Goal: Navigation & Orientation: Understand site structure

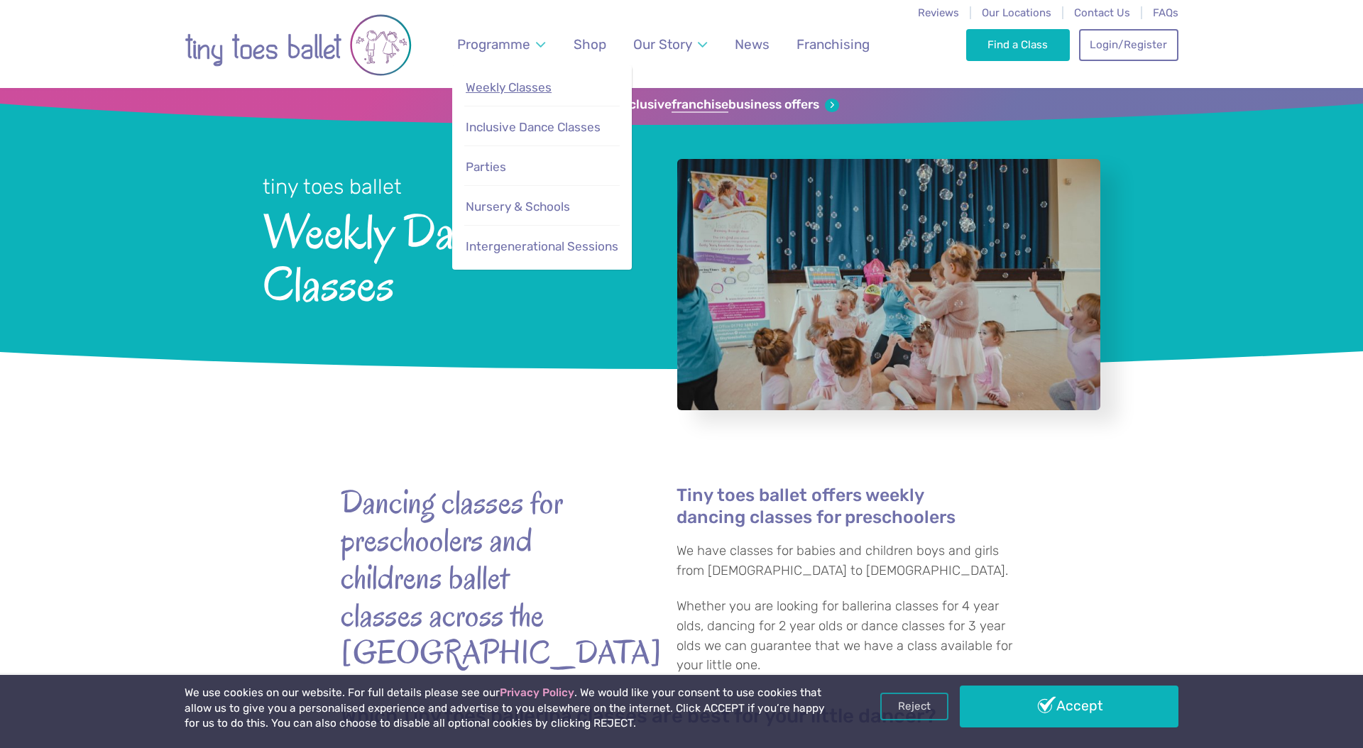
click at [522, 84] on span "Weekly Classes" at bounding box center [509, 87] width 86 height 14
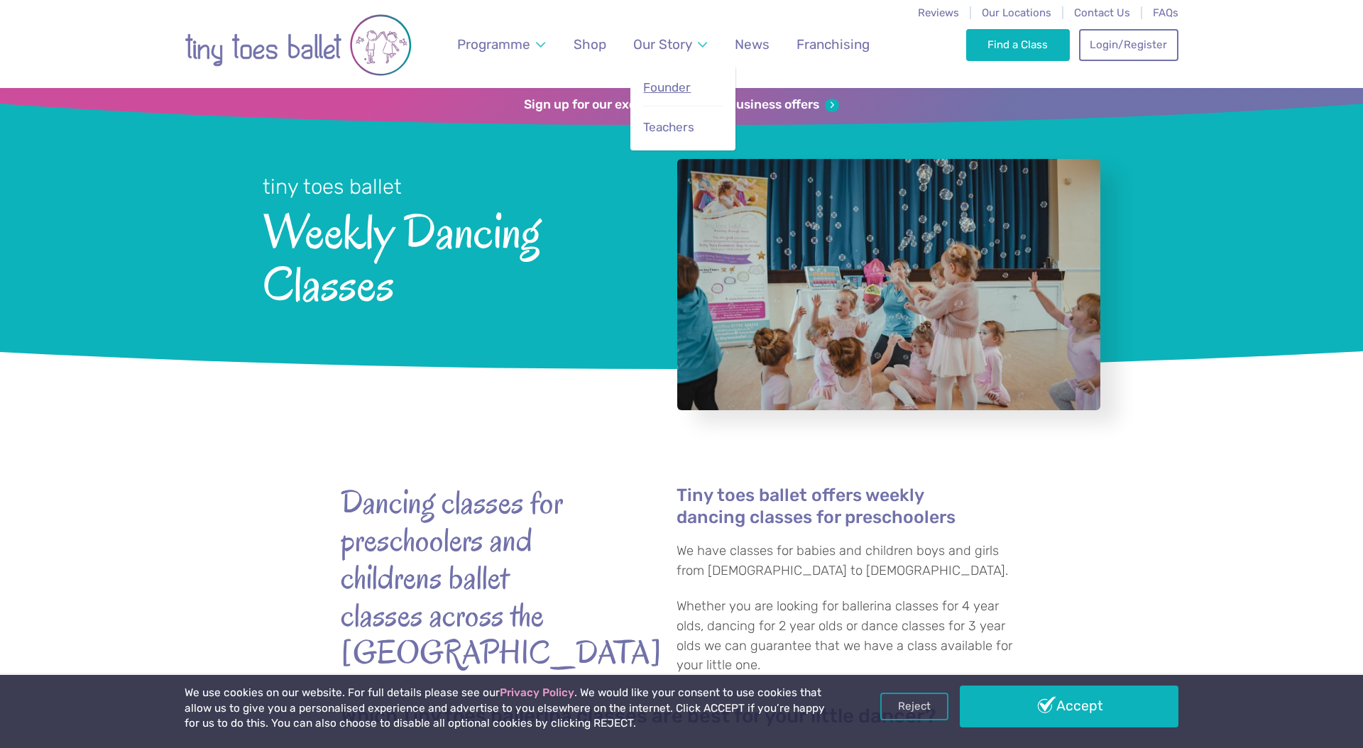
click at [666, 83] on span "Founder" at bounding box center [667, 87] width 48 height 14
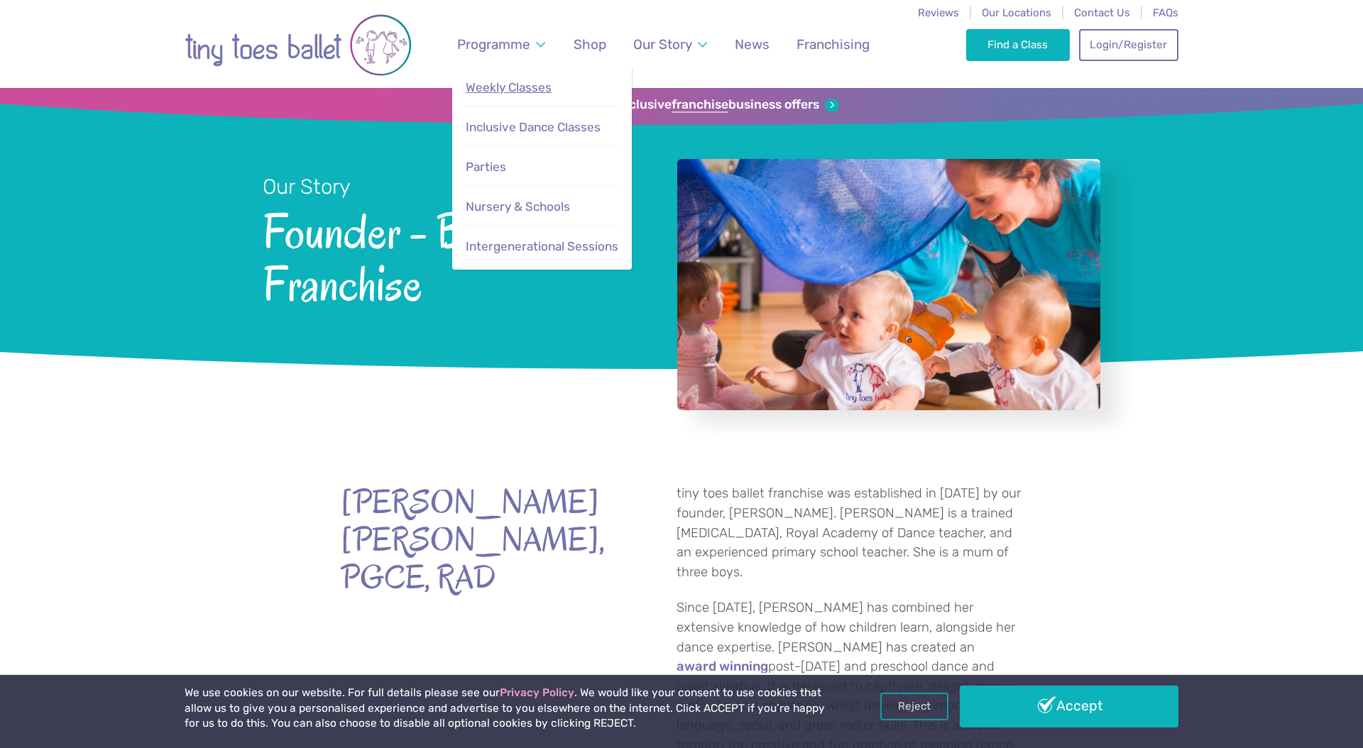
click at [500, 87] on span "Weekly Classes" at bounding box center [509, 87] width 86 height 14
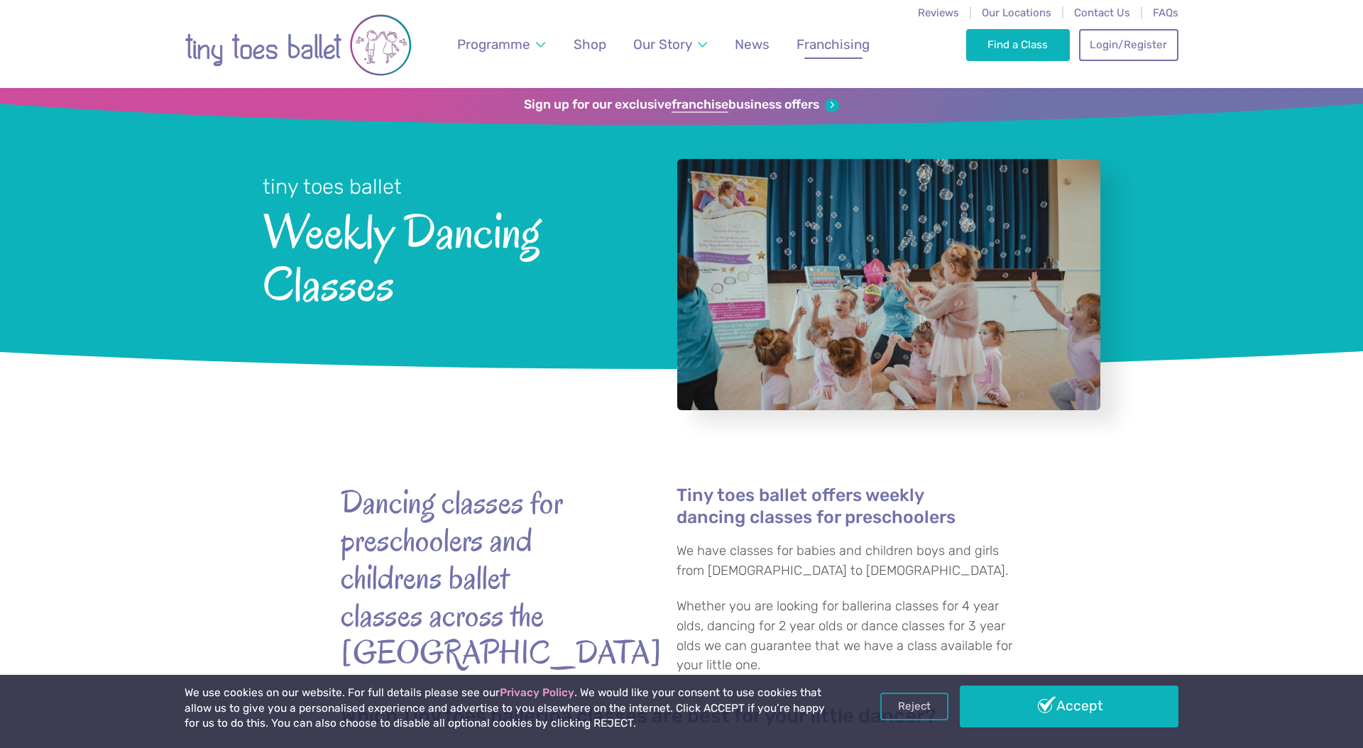
click at [837, 51] on span "Franchising" at bounding box center [832, 44] width 73 height 16
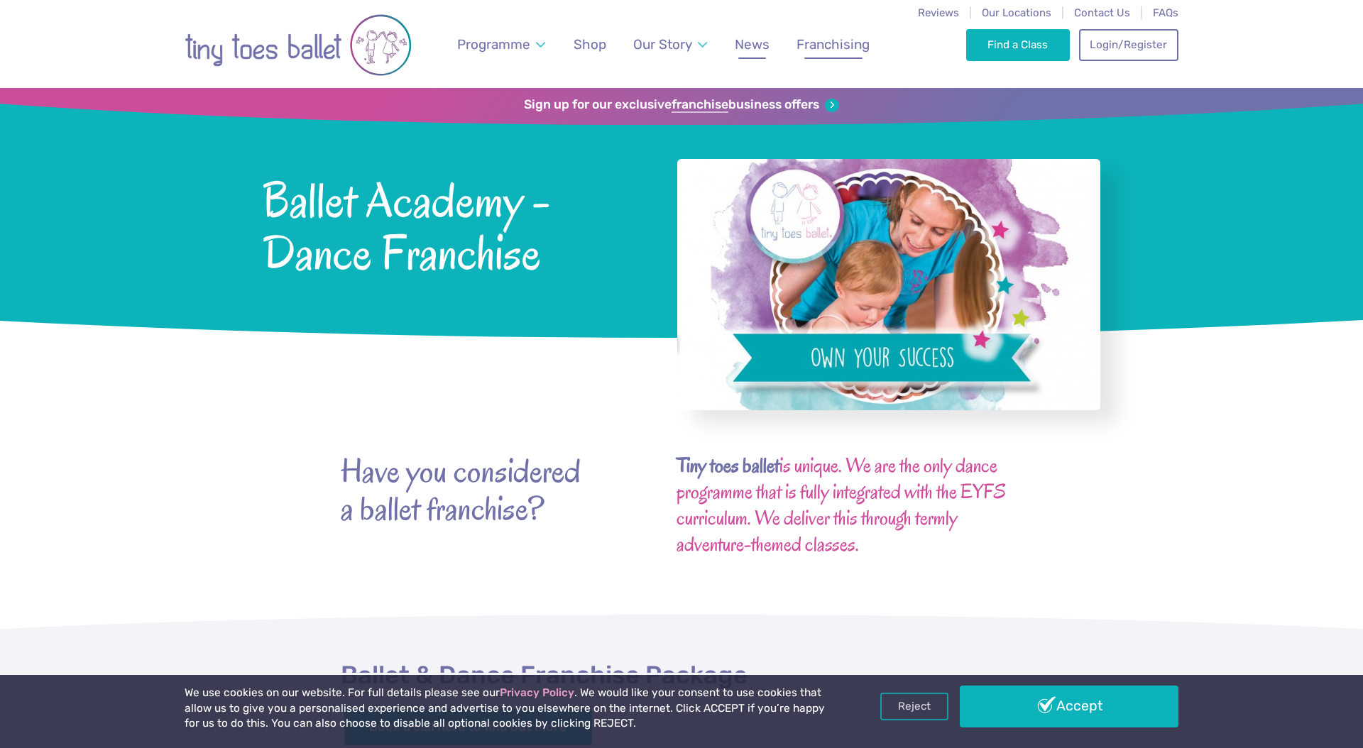
click at [743, 46] on span "News" at bounding box center [752, 44] width 35 height 16
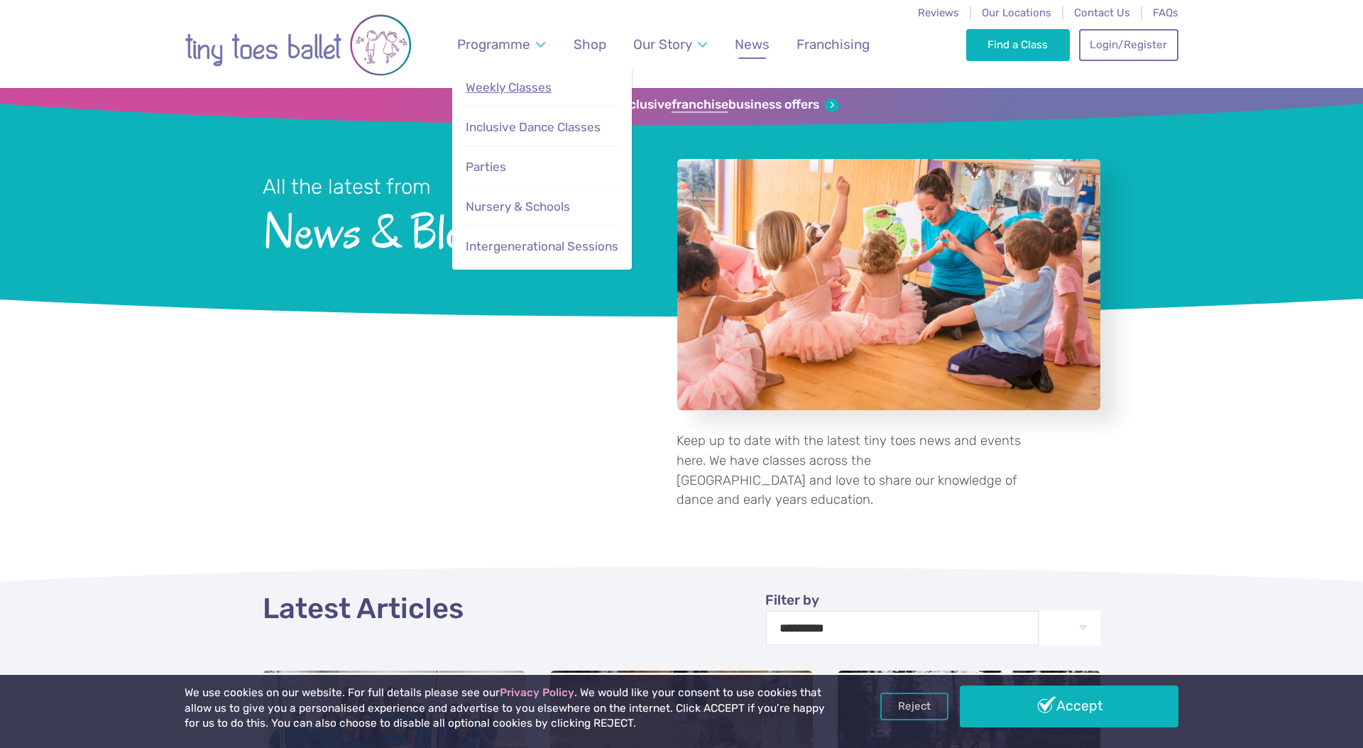
click at [494, 90] on span "Weekly Classes" at bounding box center [509, 87] width 86 height 14
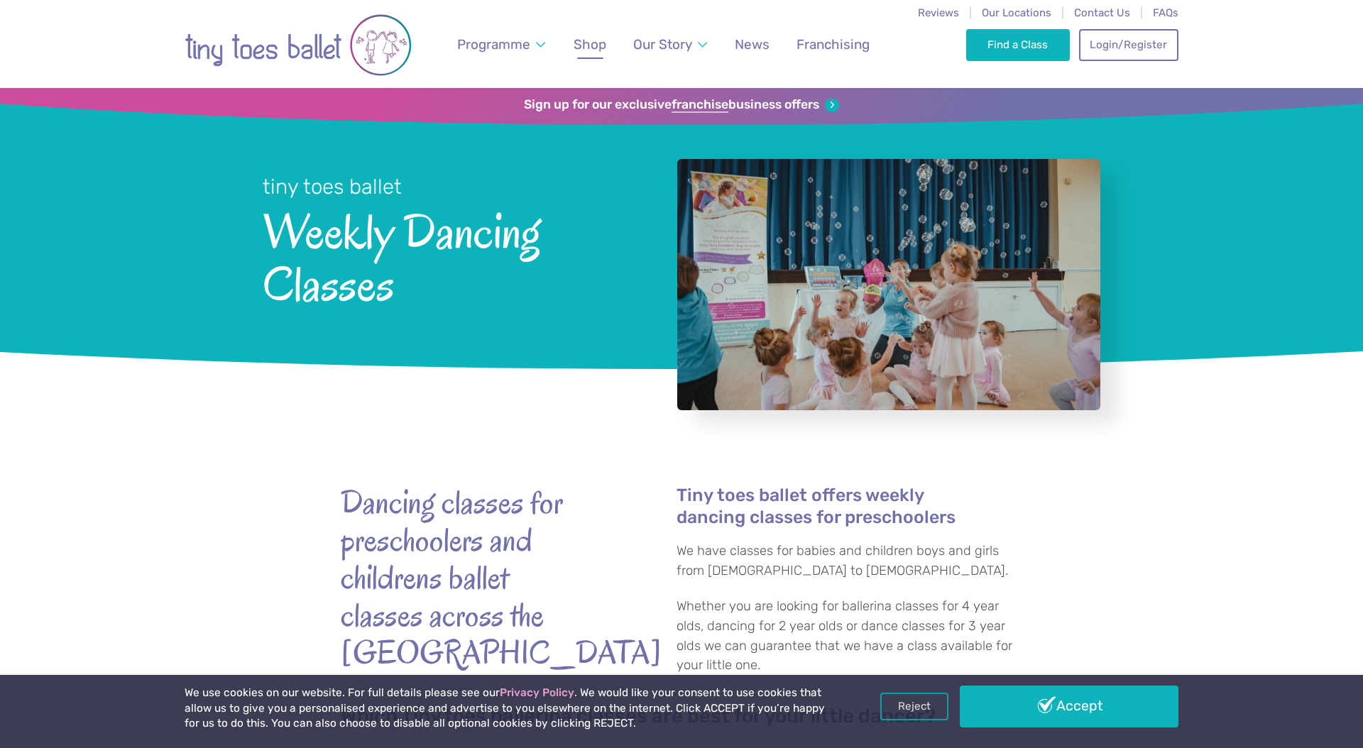
click at [587, 40] on span "Shop" at bounding box center [589, 44] width 33 height 16
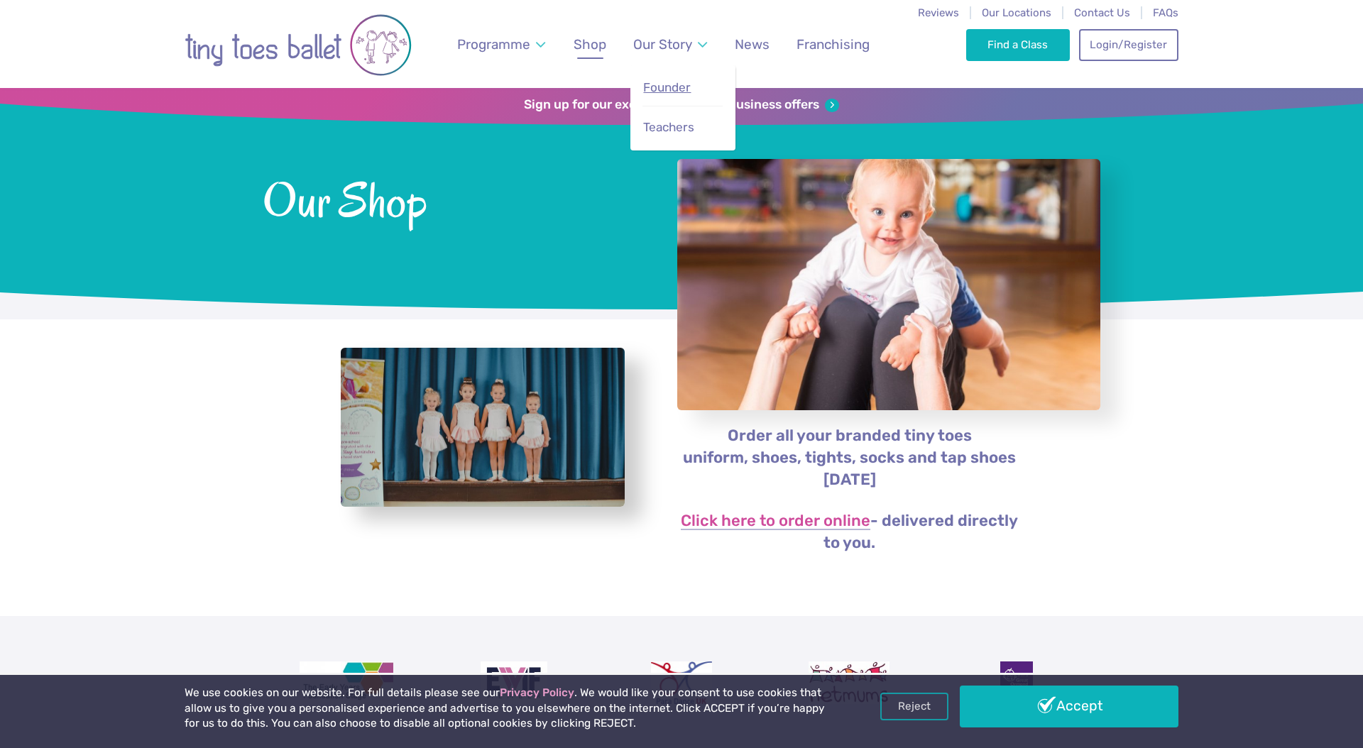
click at [668, 90] on span "Founder" at bounding box center [667, 87] width 48 height 14
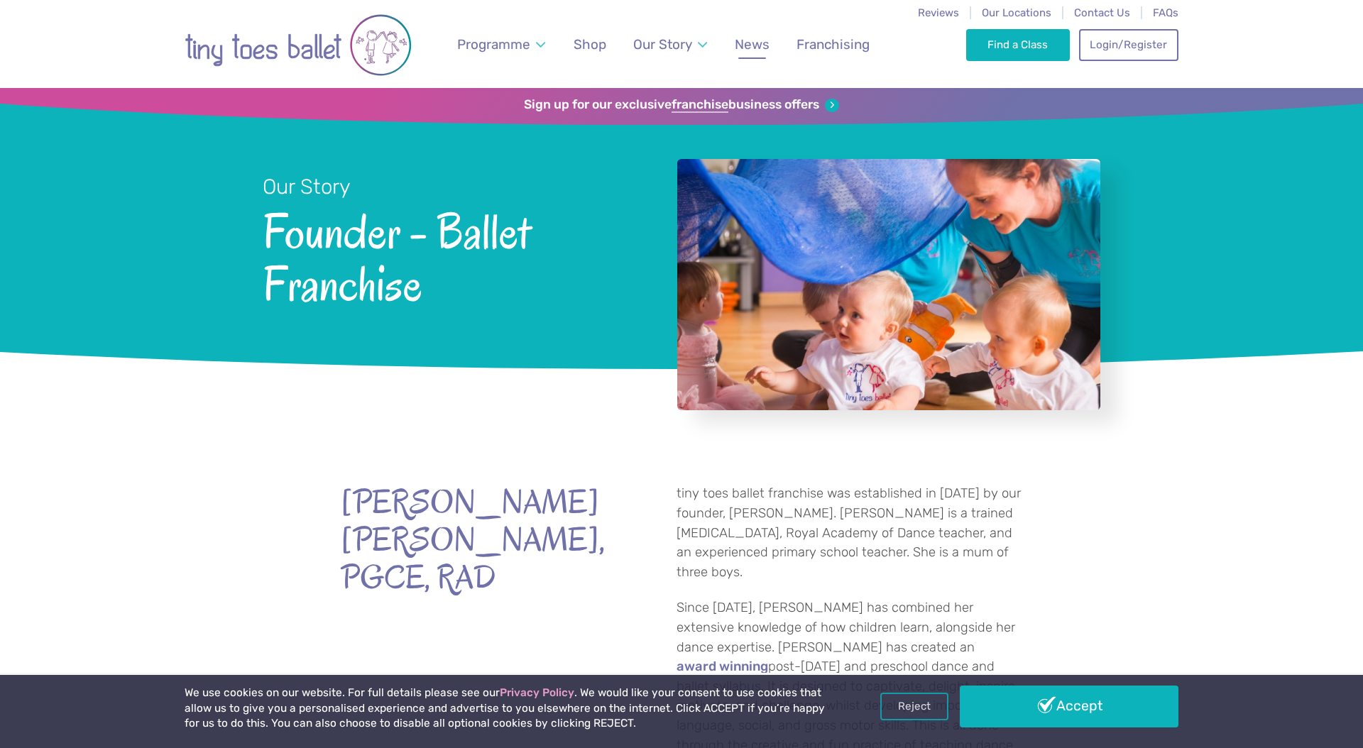
click at [751, 41] on span "News" at bounding box center [752, 44] width 35 height 16
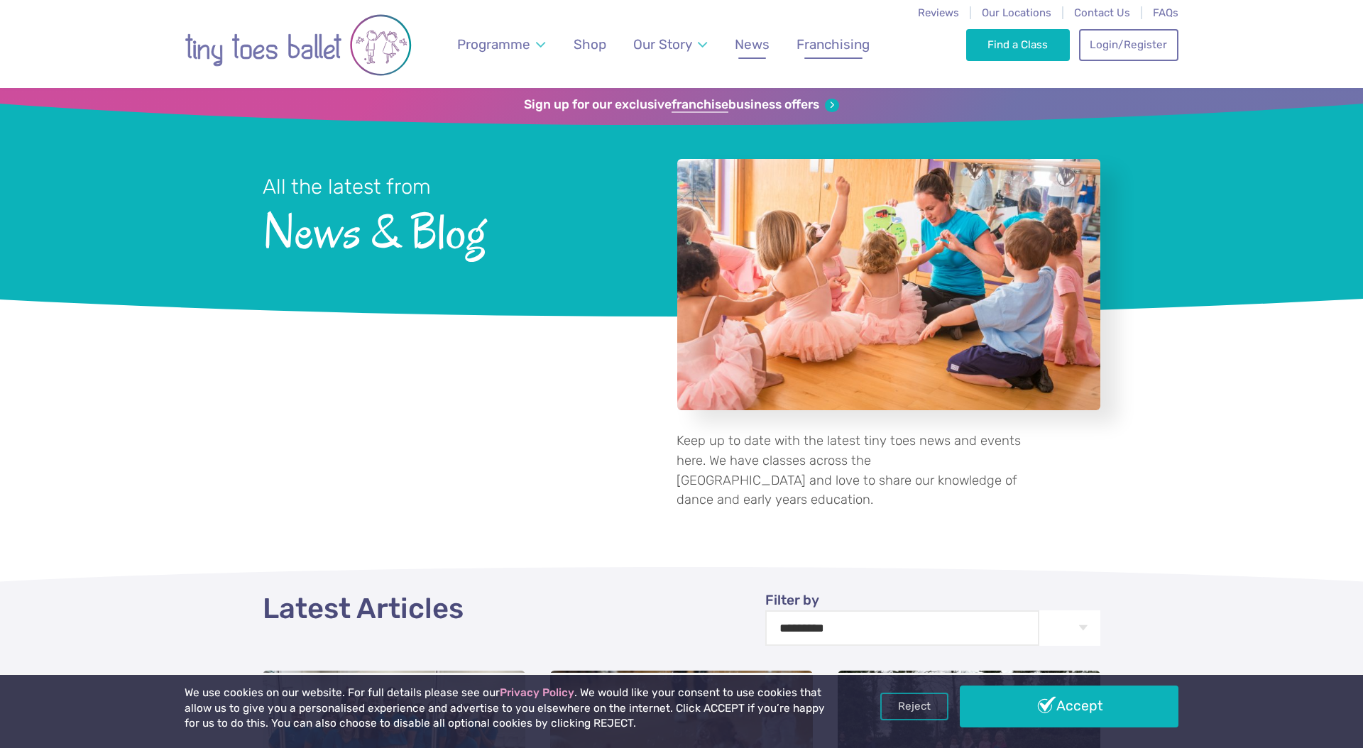
click at [838, 43] on span "Franchising" at bounding box center [832, 44] width 73 height 16
